Goal: Task Accomplishment & Management: Use online tool/utility

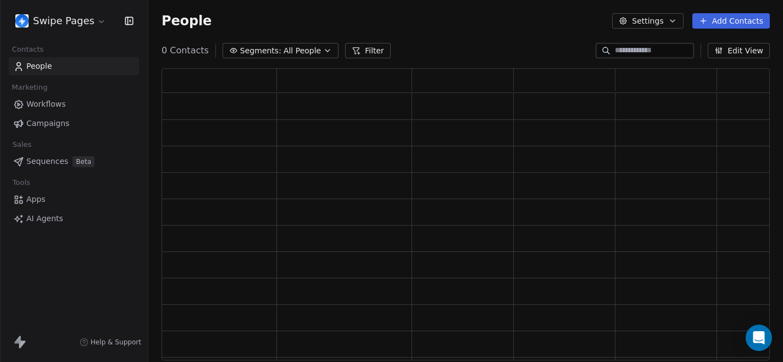
scroll to position [292, 609]
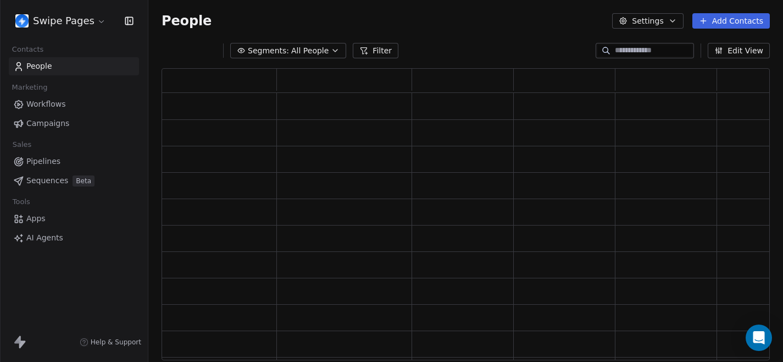
click at [51, 106] on span "Workflows" at bounding box center [46, 104] width 40 height 12
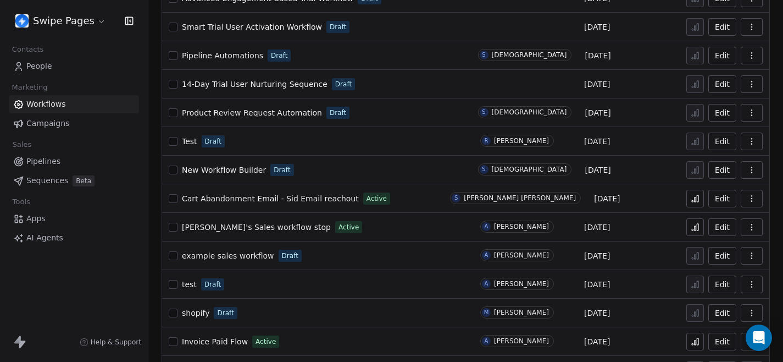
scroll to position [154, 0]
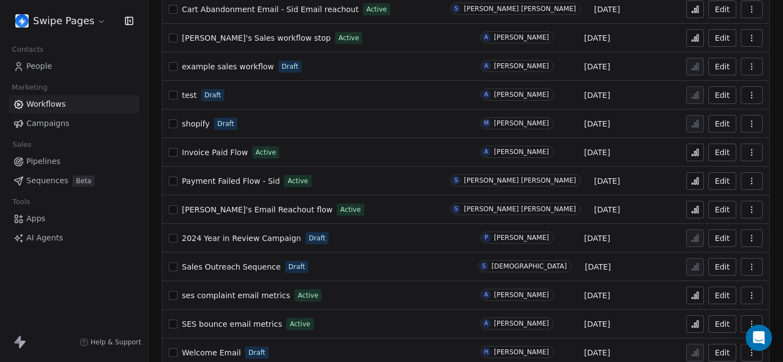
scroll to position [330, 0]
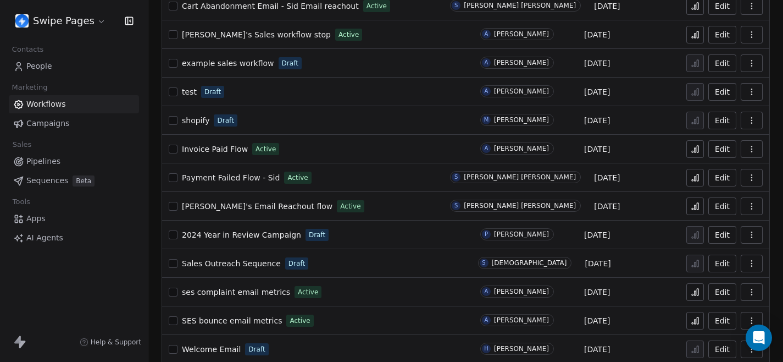
click at [686, 206] on td "Edit" at bounding box center [726, 206] width 88 height 29
click at [693, 207] on icon at bounding box center [695, 206] width 9 height 9
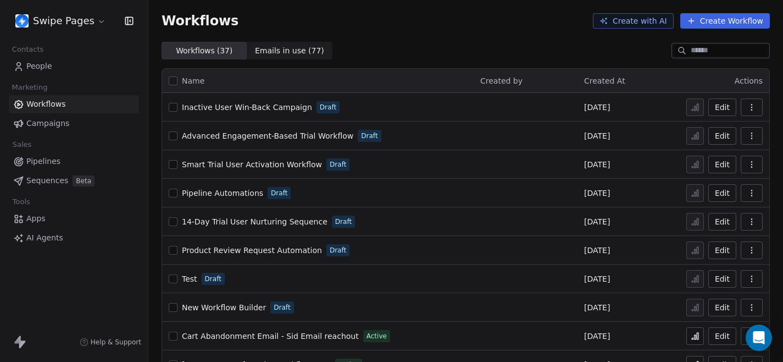
click at [161, 36] on div "Workflows Create with AI Create Workflow" at bounding box center [465, 21] width 635 height 42
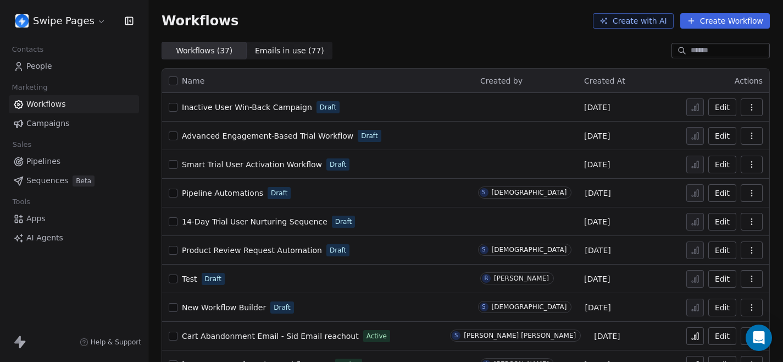
click at [547, 13] on div "Workflows Create with AI Create Workflow" at bounding box center [466, 20] width 609 height 15
click at [594, 51] on div "Workflows ( 37 ) Workflows ( 37 ) Emails in use ( 77 ) Emails in use ( 77 )" at bounding box center [465, 51] width 635 height 18
click at [499, 31] on div "Workflows Create with AI Create Workflow" at bounding box center [465, 21] width 635 height 42
